Goal: Task Accomplishment & Management: Complete application form

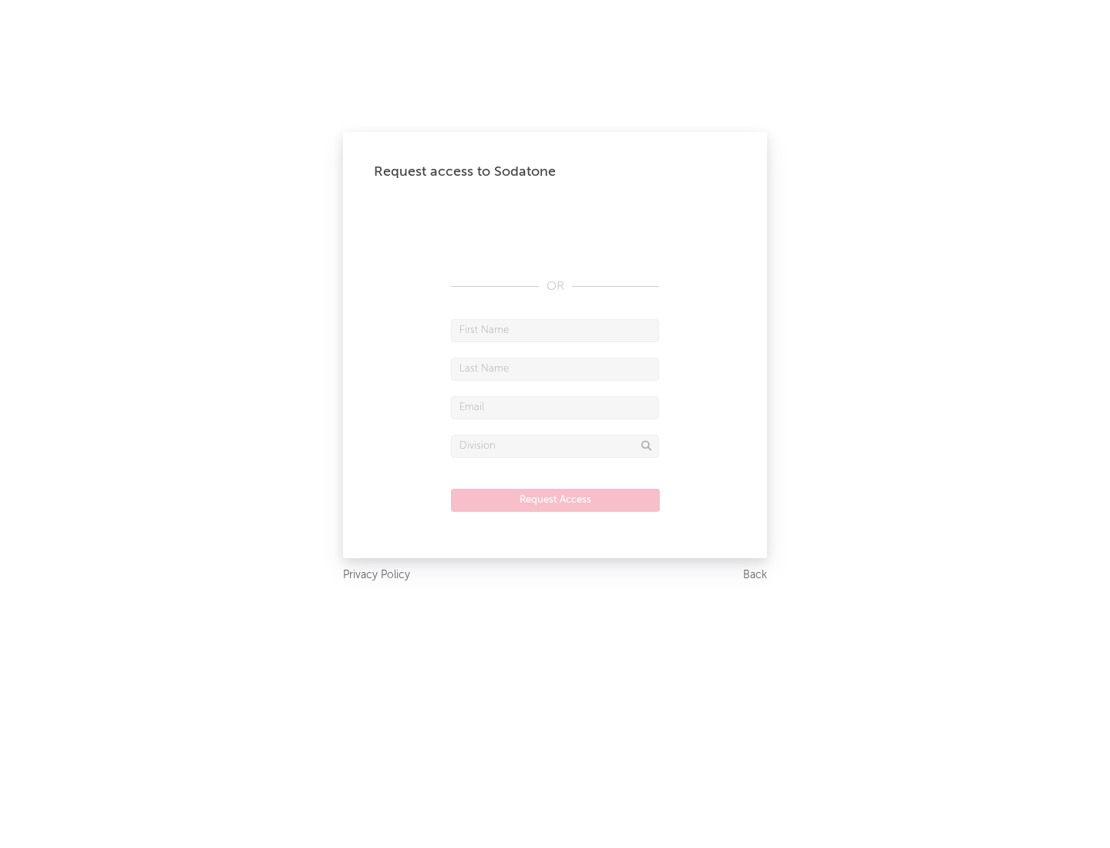
click at [555, 330] on input "text" at bounding box center [555, 330] width 208 height 23
type input "[PERSON_NAME]"
click at [555, 368] on input "text" at bounding box center [555, 369] width 208 height 23
type input "[PERSON_NAME]"
click at [555, 407] on input "text" at bounding box center [555, 407] width 208 height 23
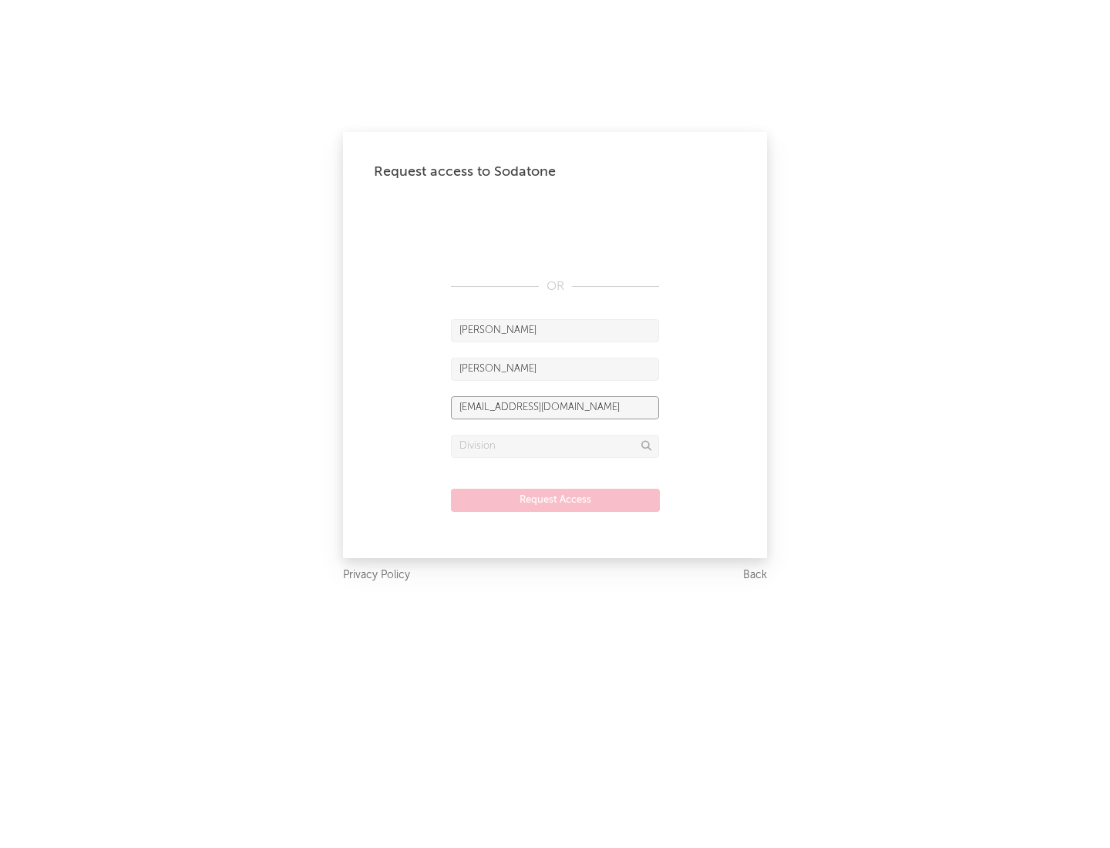
type input "[EMAIL_ADDRESS][DOMAIN_NAME]"
click at [555, 445] on input "text" at bounding box center [555, 446] width 208 height 23
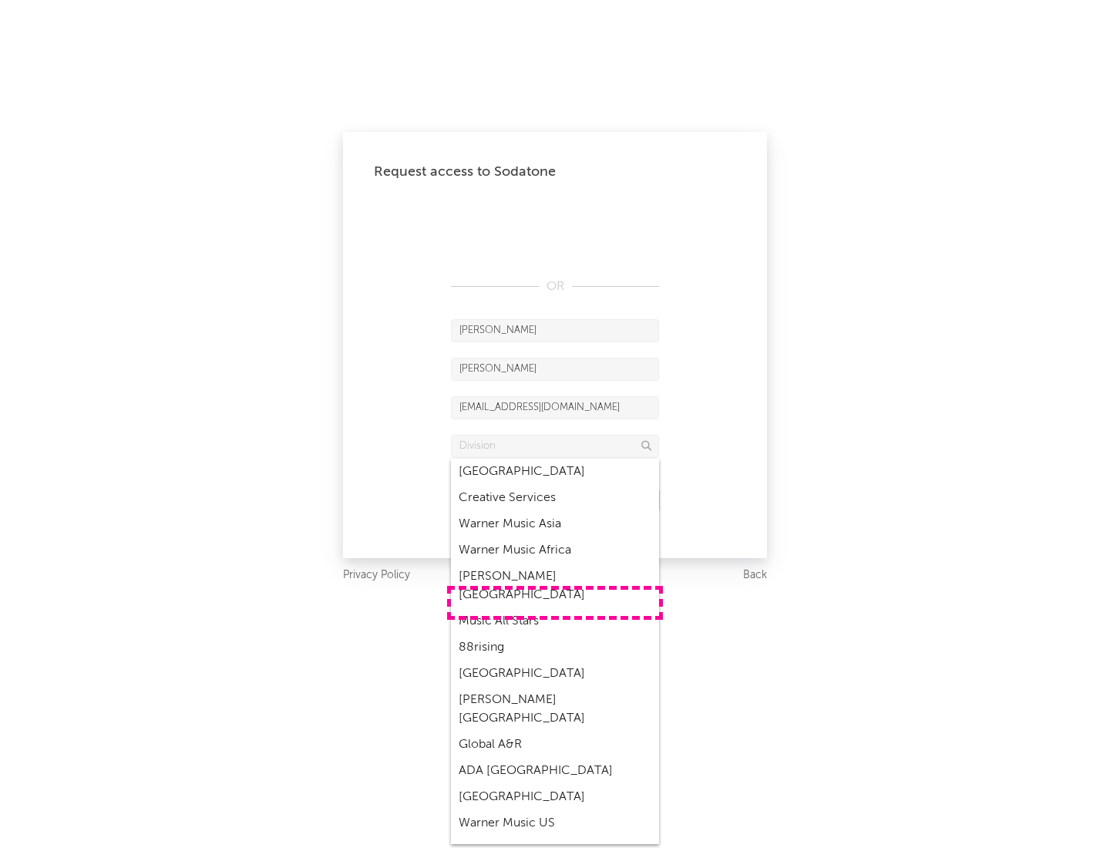
click at [555, 608] on div "Music All Stars" at bounding box center [555, 621] width 208 height 26
type input "Music All Stars"
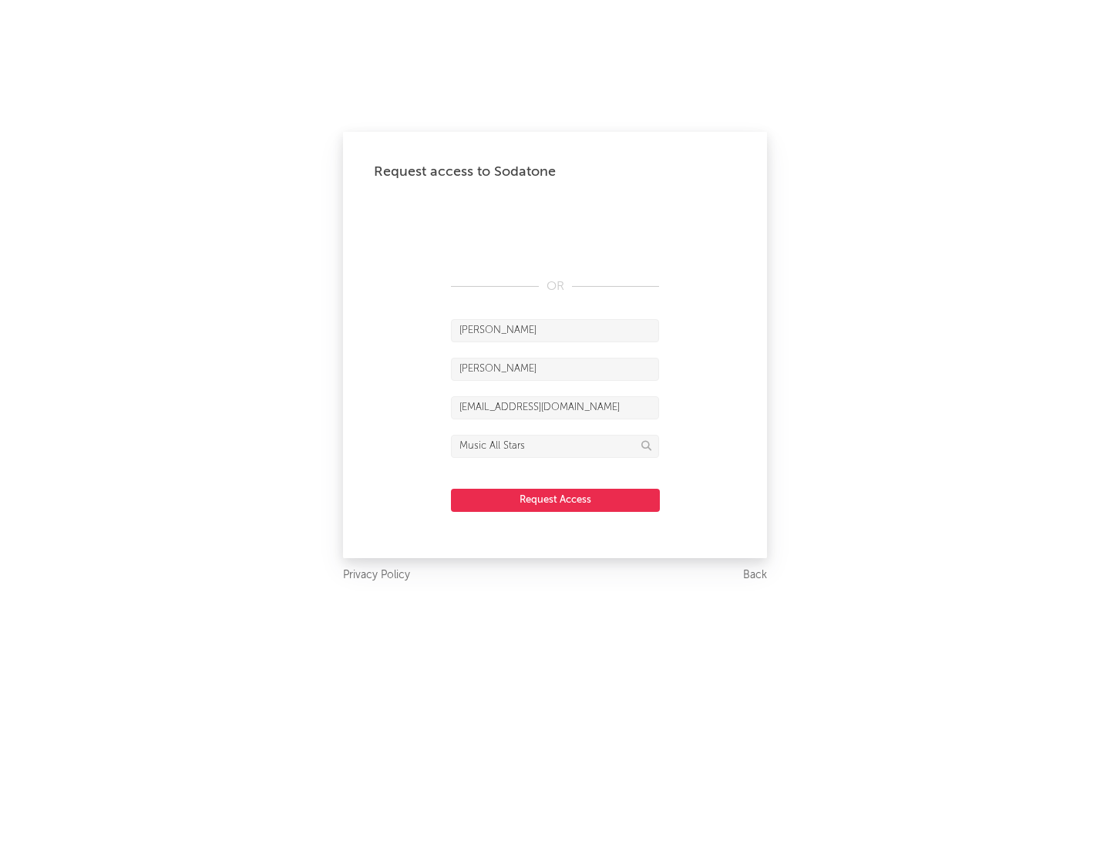
click at [555, 499] on button "Request Access" at bounding box center [555, 500] width 209 height 23
